Goal: Task Accomplishment & Management: Use online tool/utility

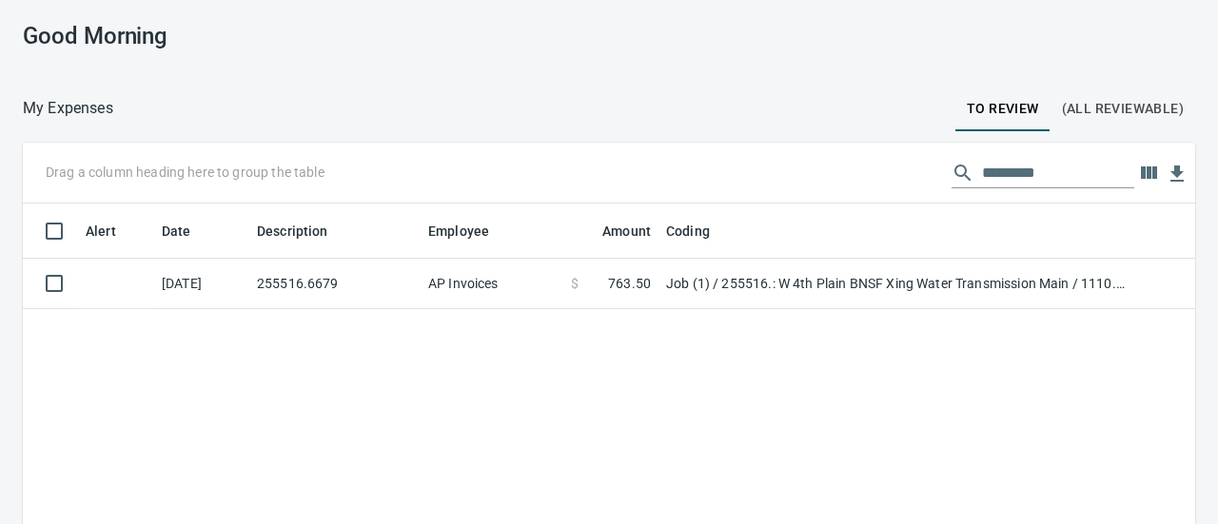
scroll to position [362, 1143]
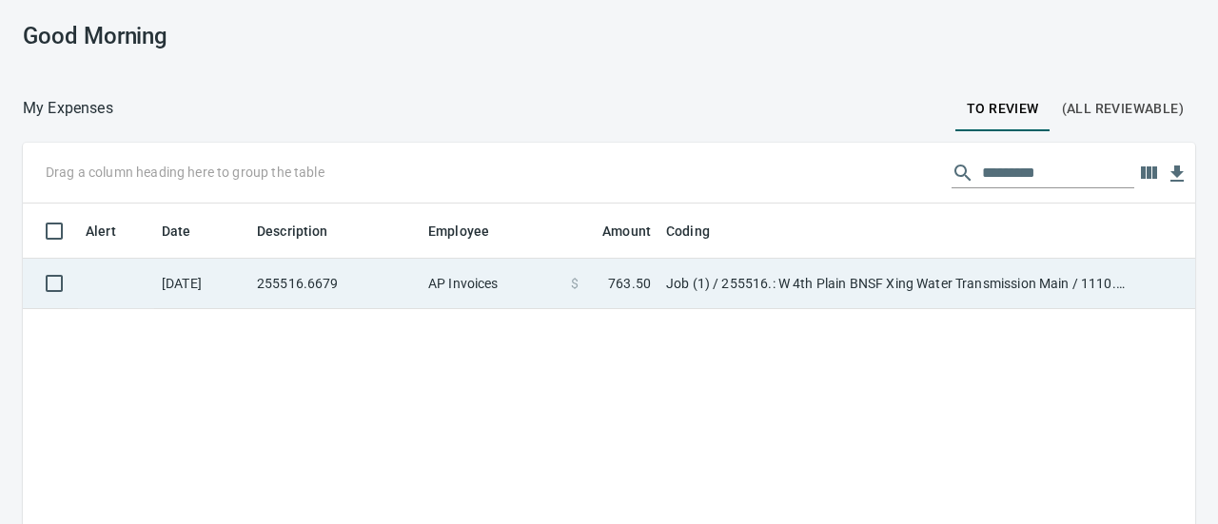
click at [763, 286] on td "Job (1) / 255516.: W 4th Plain BNSF Xing Water Transmission Main / 1110. .: 12'…" at bounding box center [896, 284] width 476 height 50
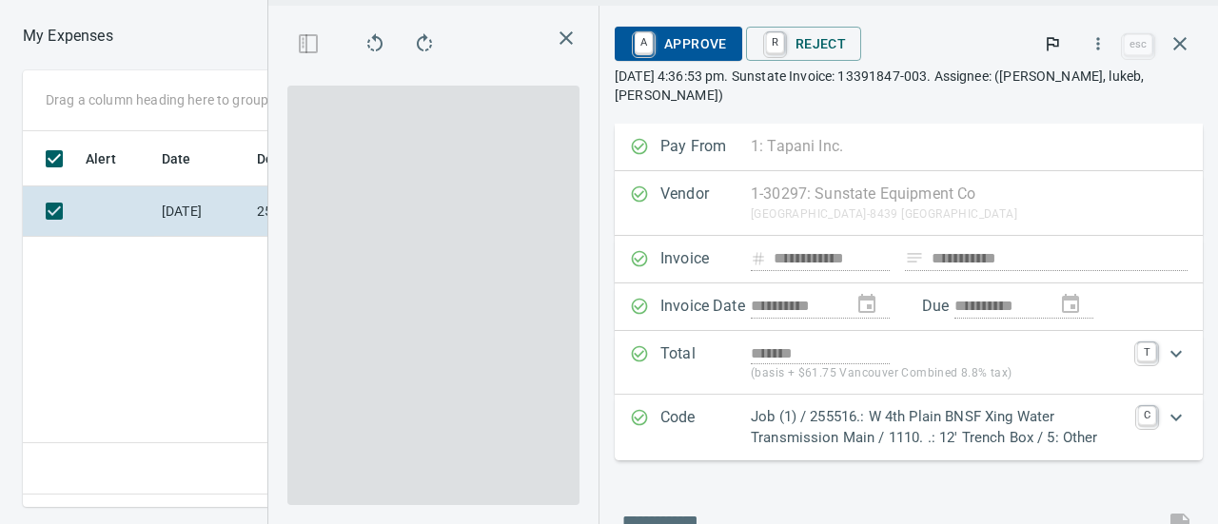
scroll to position [346, 681]
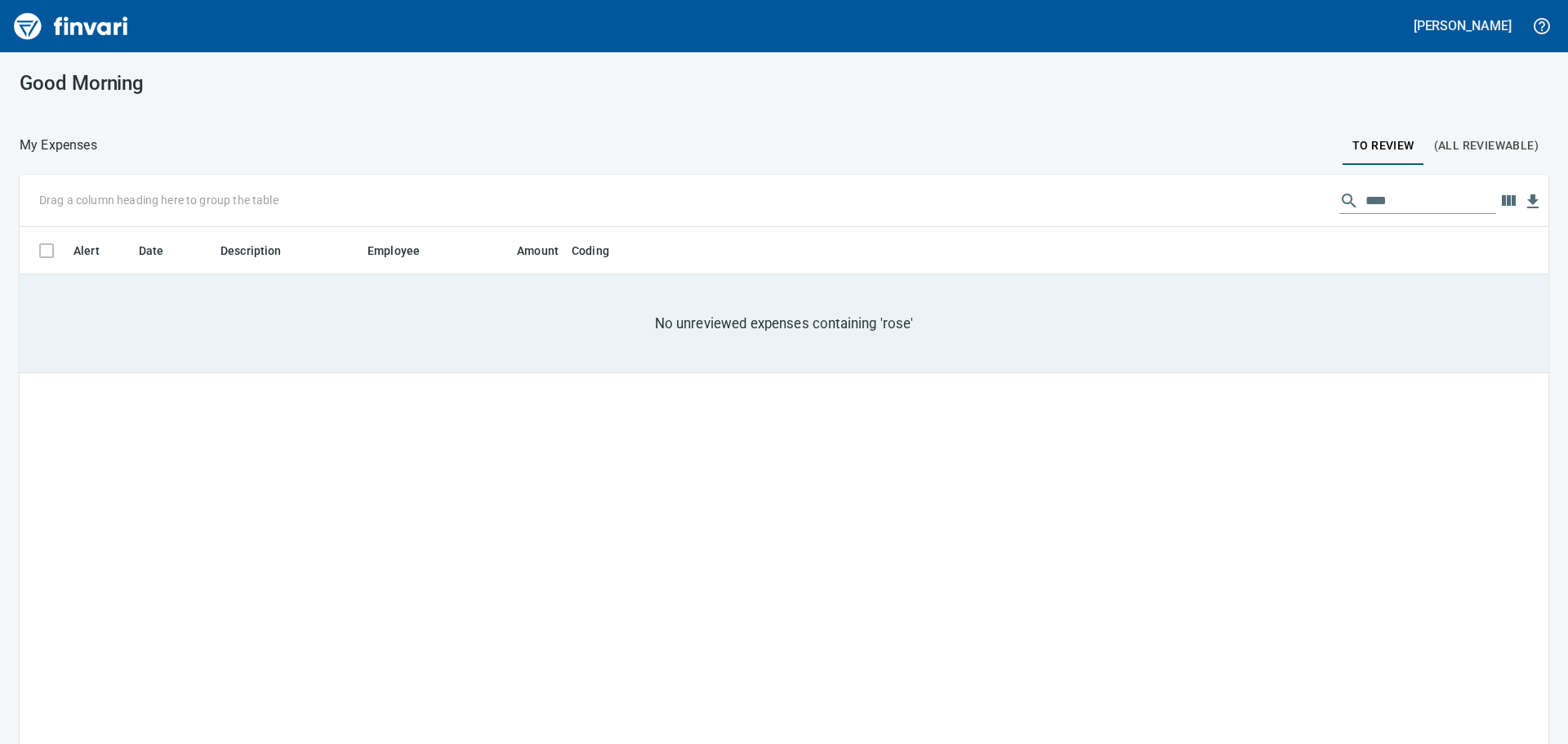
scroll to position [552, 1504]
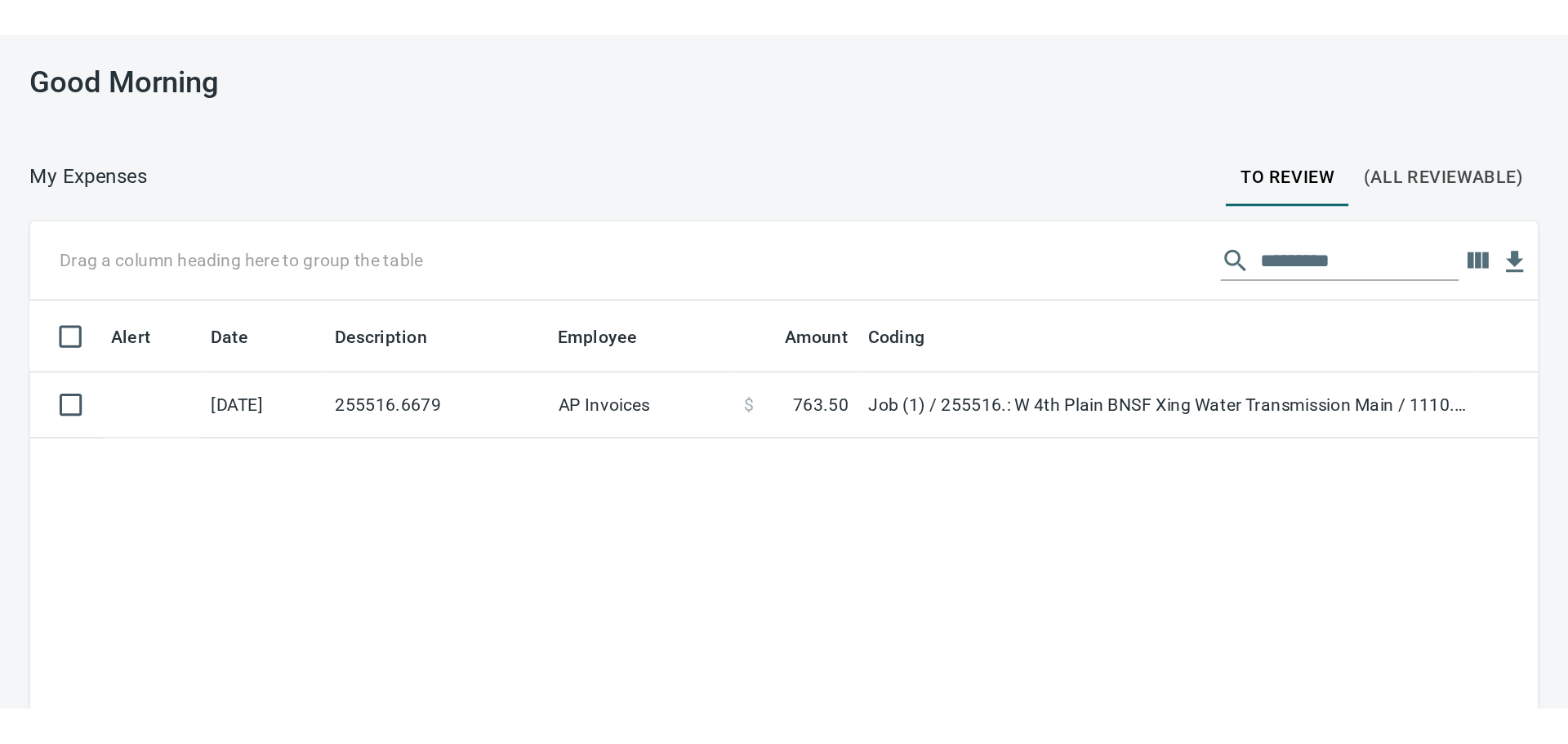
scroll to position [552, 1504]
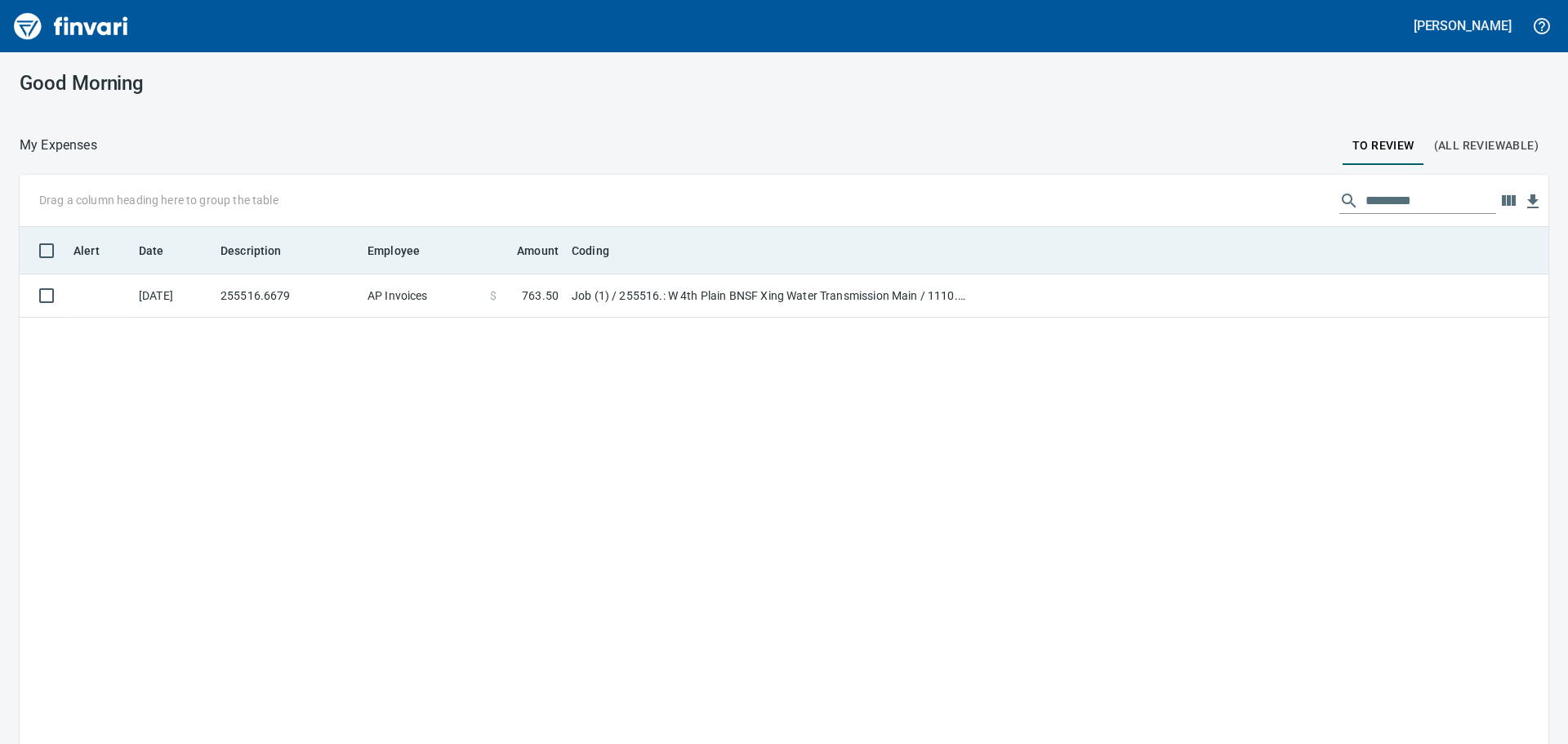
click at [663, 261] on th "Coding" at bounding box center [769, 250] width 409 height 47
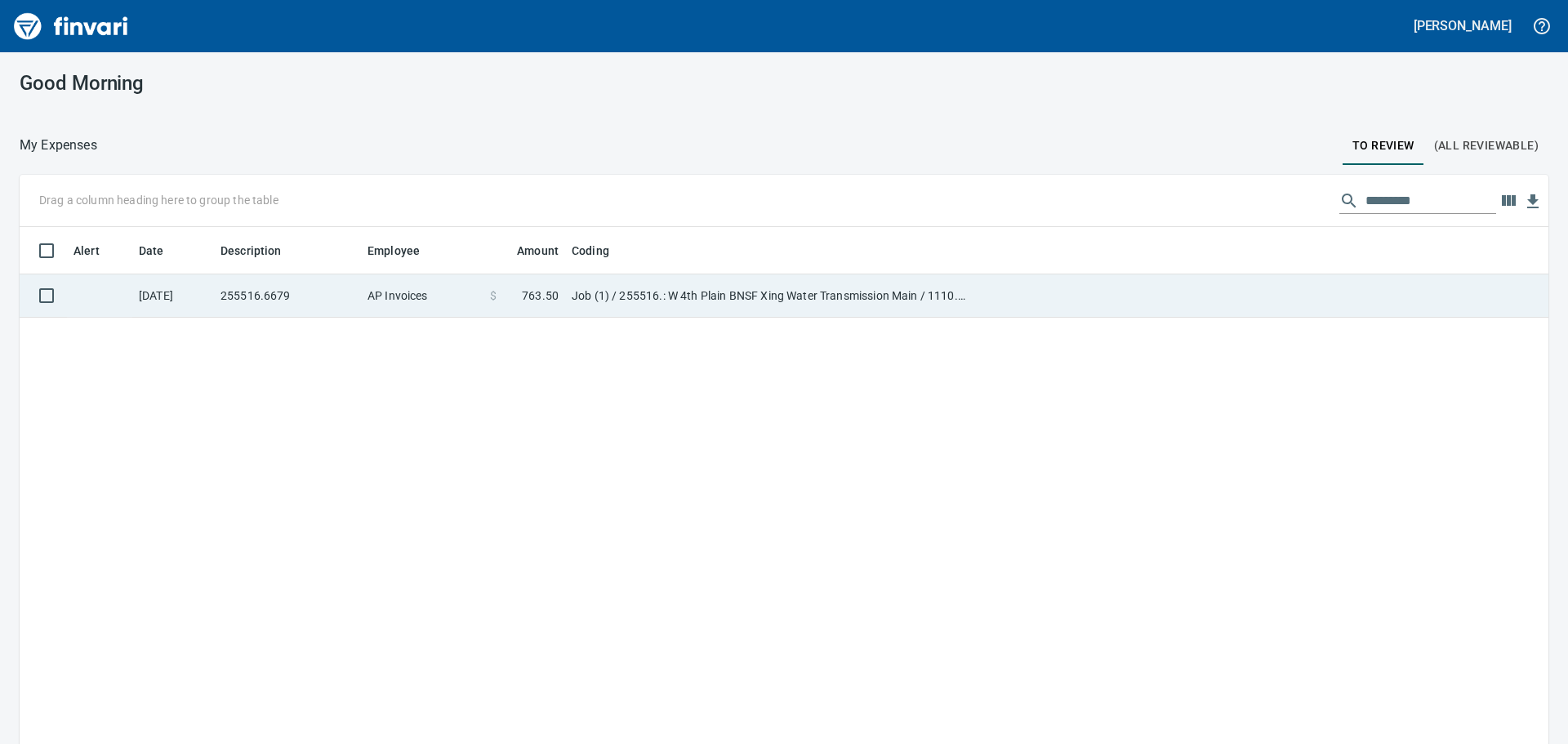
click at [659, 291] on td "Job (1) / 255516.: W 4th Plain BNSF Xing Water Transmission Main / 1110. .: 12'…" at bounding box center [769, 296] width 409 height 43
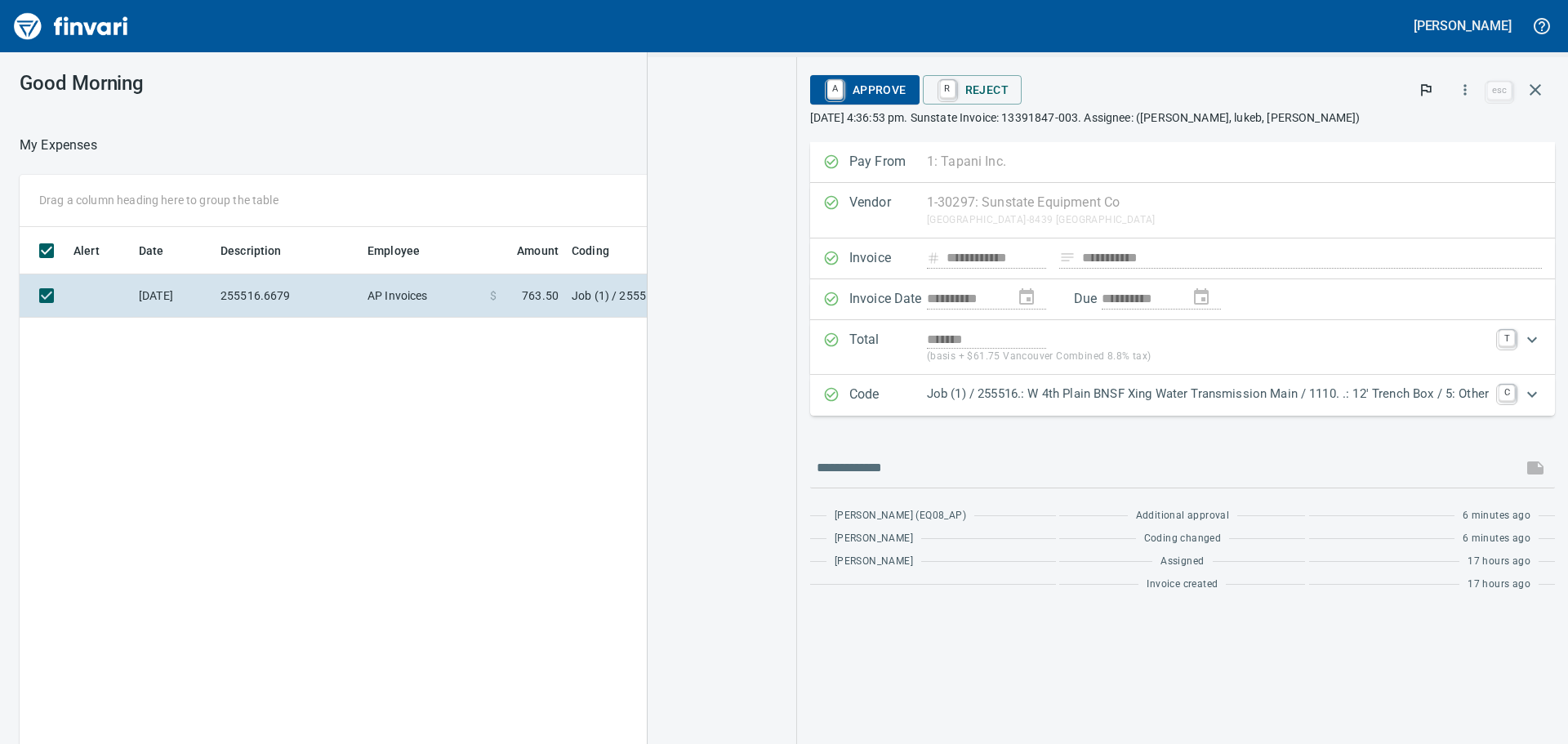
scroll to position [552, 1096]
click at [692, 150] on img "button" at bounding box center [722, 138] width 86 height 111
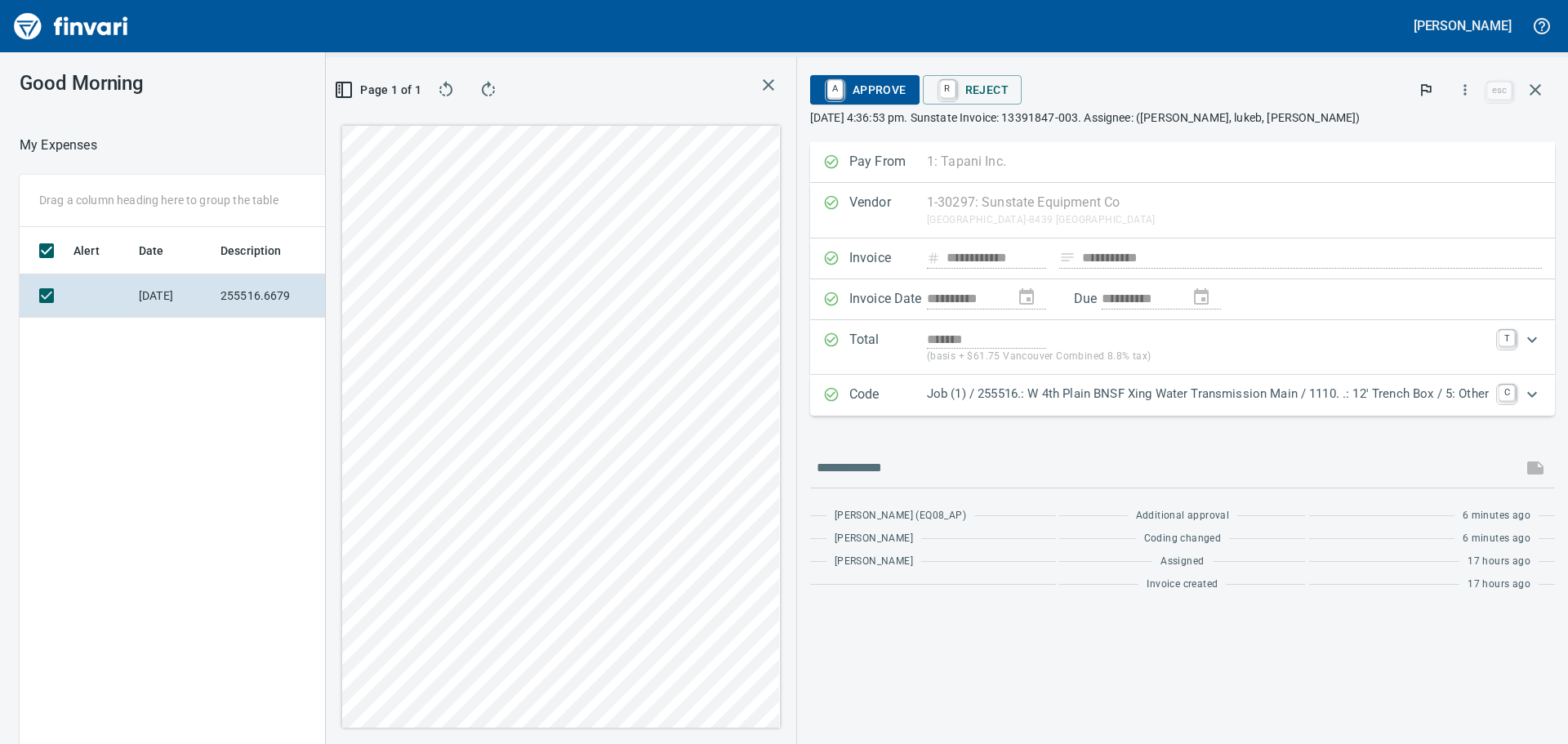
click at [815, 428] on div "**********" at bounding box center [947, 401] width 1242 height 687
click at [1142, 381] on div "Code Job (1) / 255516.: W 4th Plain BNSF Xing Water Transmission Main / 1110. .…" at bounding box center [1183, 396] width 745 height 41
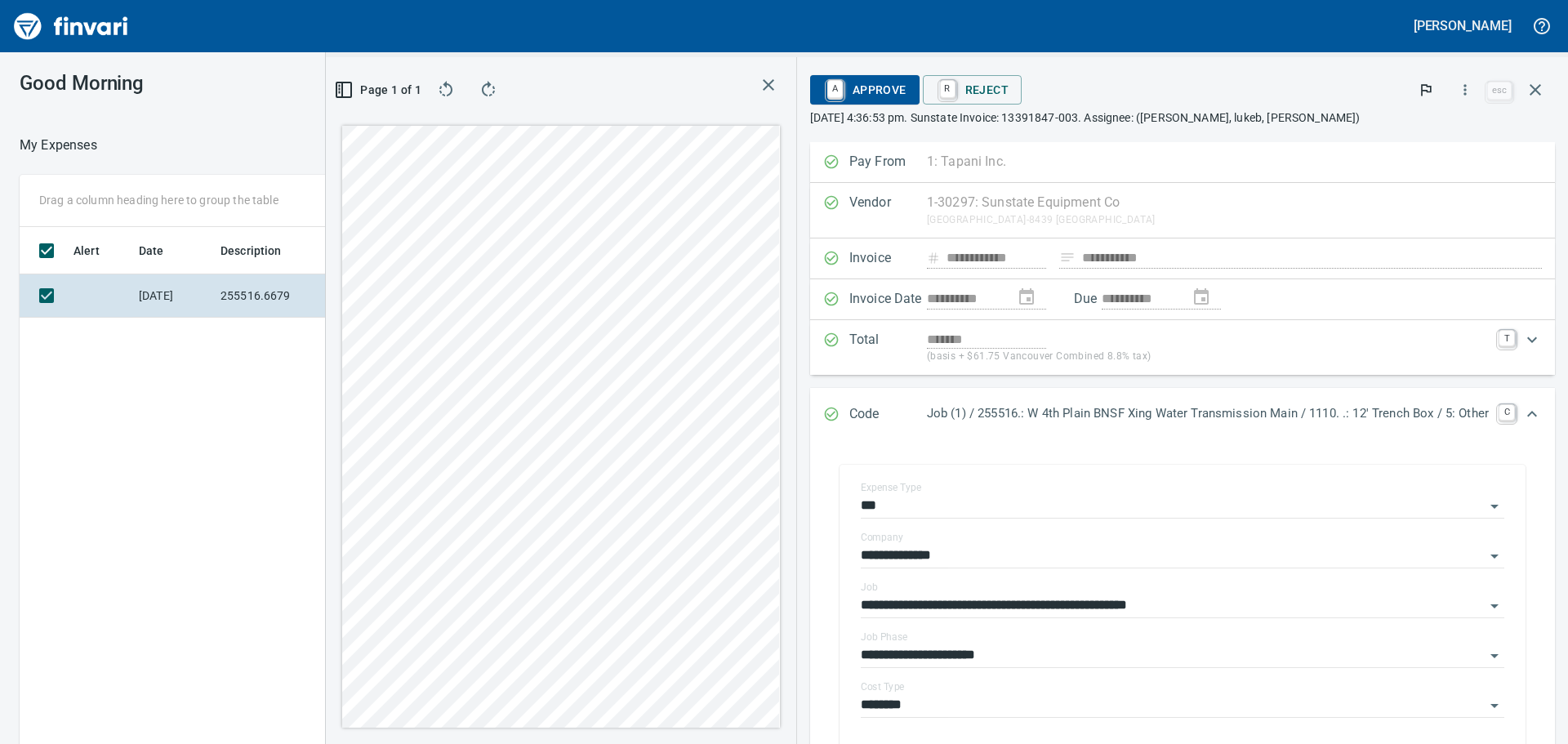
click at [864, 96] on span "A Approve" at bounding box center [864, 89] width 83 height 27
